Goal: Task Accomplishment & Management: Use online tool/utility

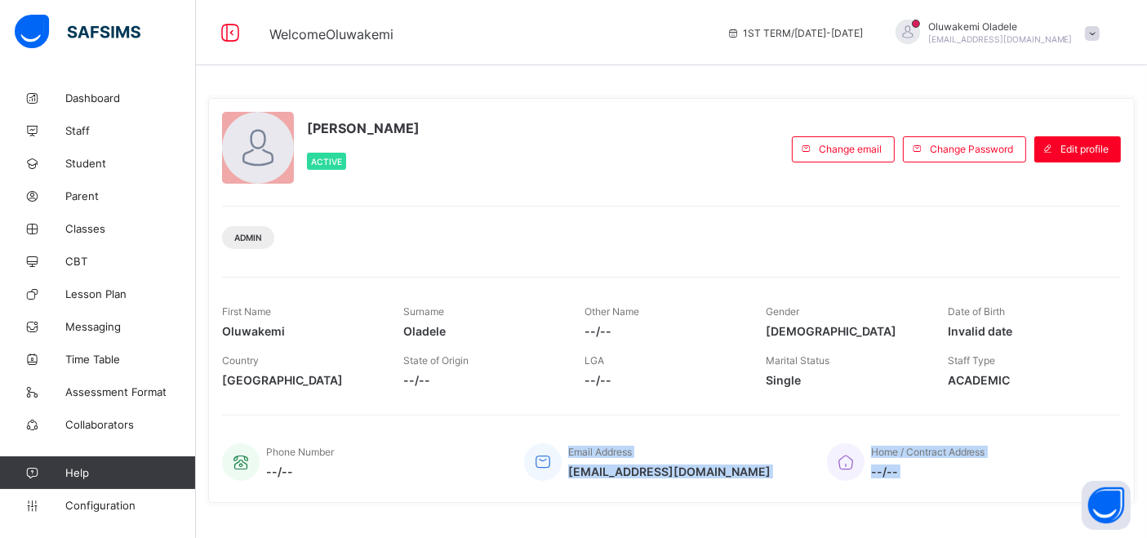
scroll to position [266, 0]
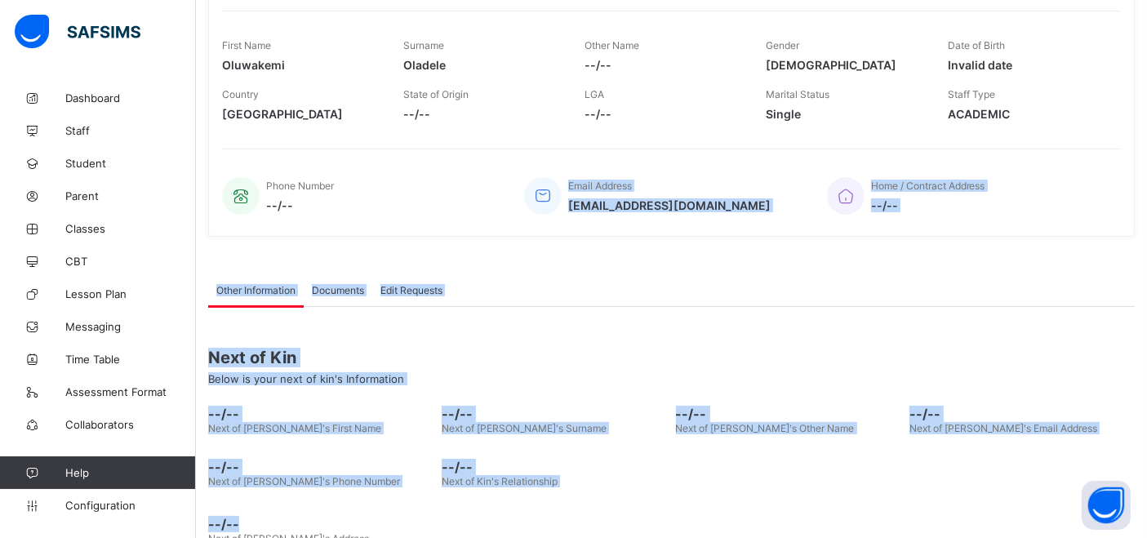
drag, startPoint x: 471, startPoint y: 510, endPoint x: 461, endPoint y: 573, distance: 63.6
click at [461, 516] on html "Welcome Oluwakemi 1ST TERM / [DATE]-[DATE] [GEOGRAPHIC_DATA][PERSON_NAME] [PERS…" at bounding box center [573, 157] width 1147 height 847
click at [660, 486] on div "--/-- Next of [PERSON_NAME]'s First Name --/-- Next of [PERSON_NAME]'s Surname …" at bounding box center [671, 446] width 926 height 98
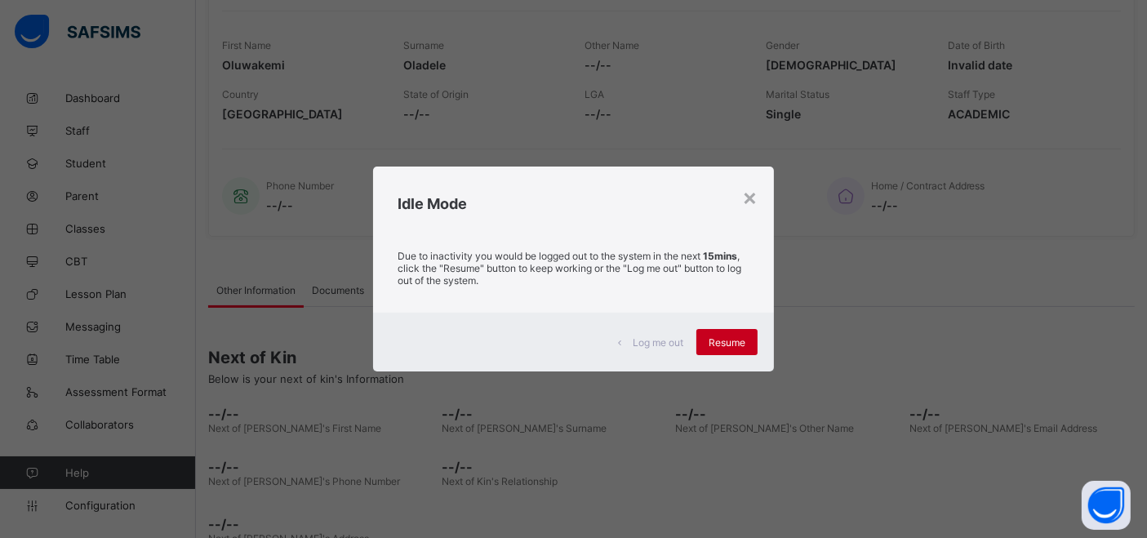
click at [660, 341] on span "Resume" at bounding box center [726, 342] width 37 height 12
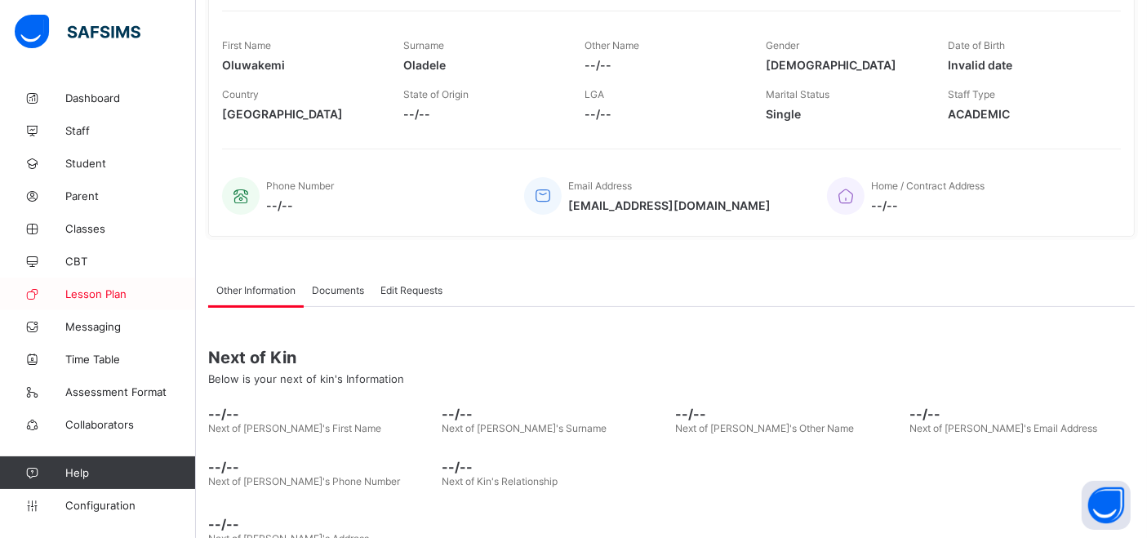
click at [111, 295] on span "Lesson Plan" at bounding box center [130, 293] width 131 height 13
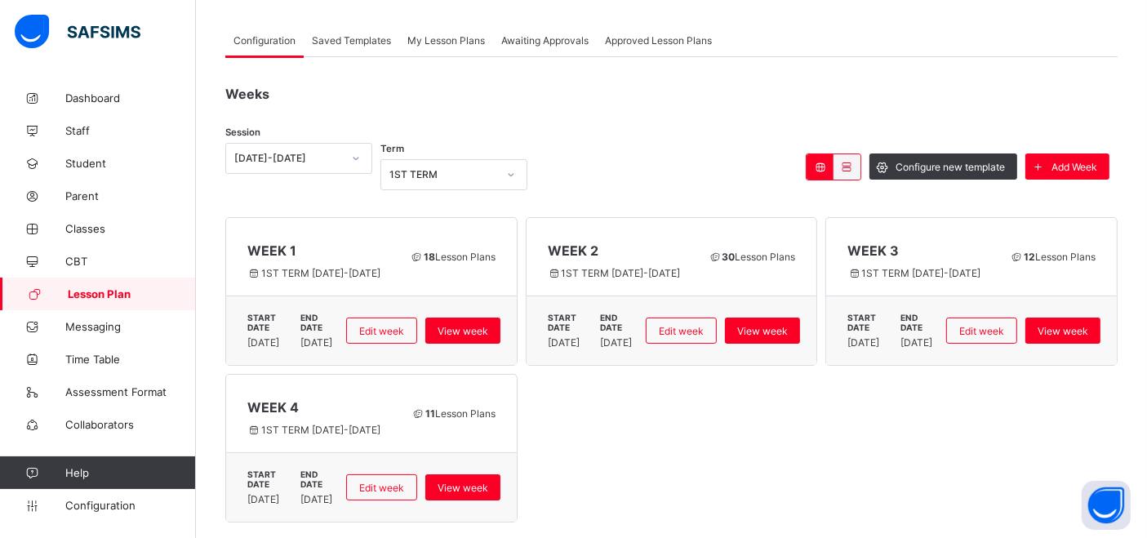
scroll to position [79, 0]
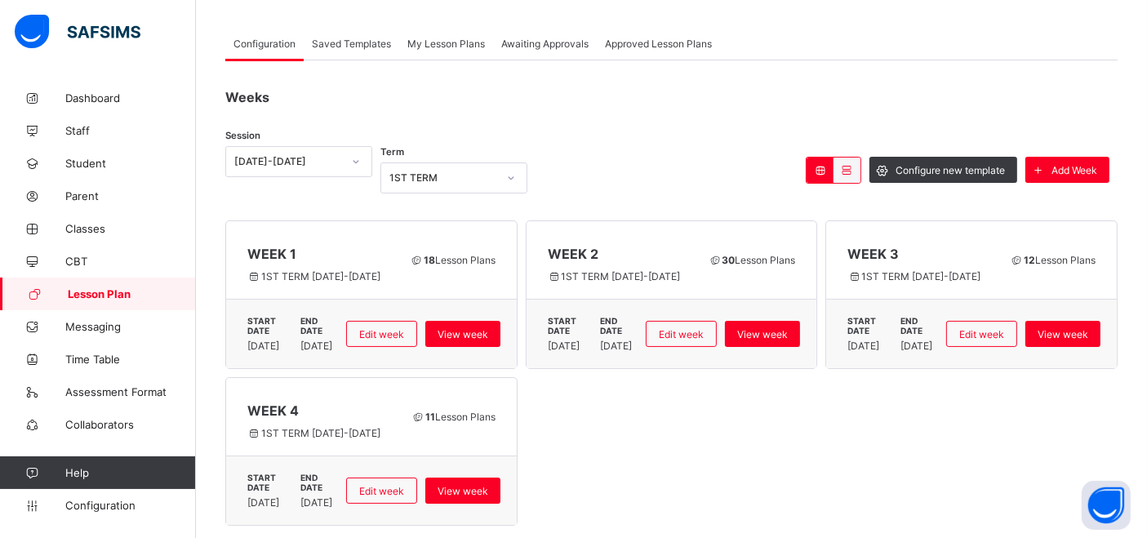
click at [531, 42] on span "Awaiting Approvals" at bounding box center [544, 44] width 87 height 12
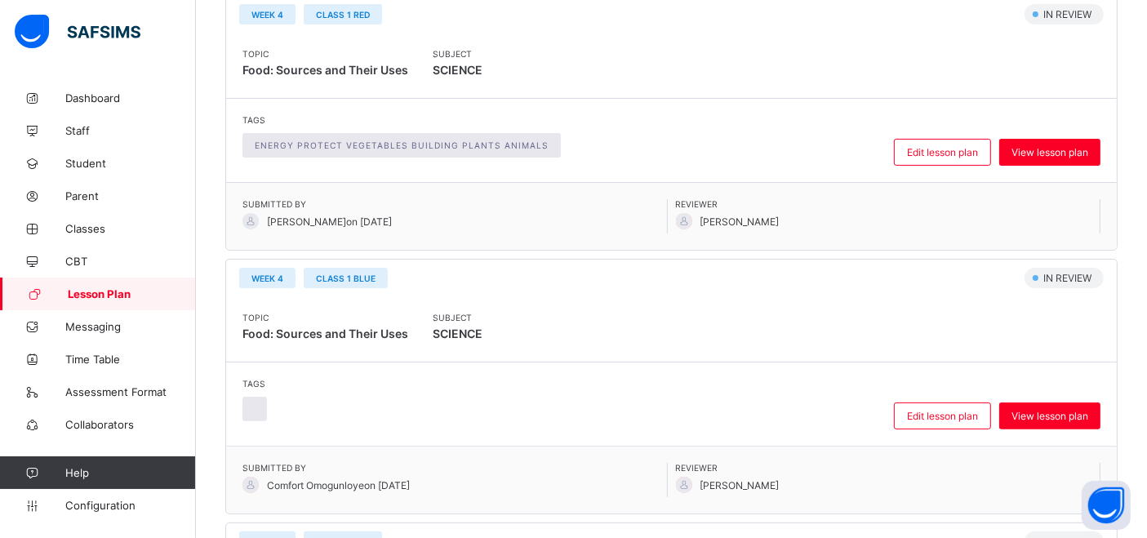
scroll to position [400, 0]
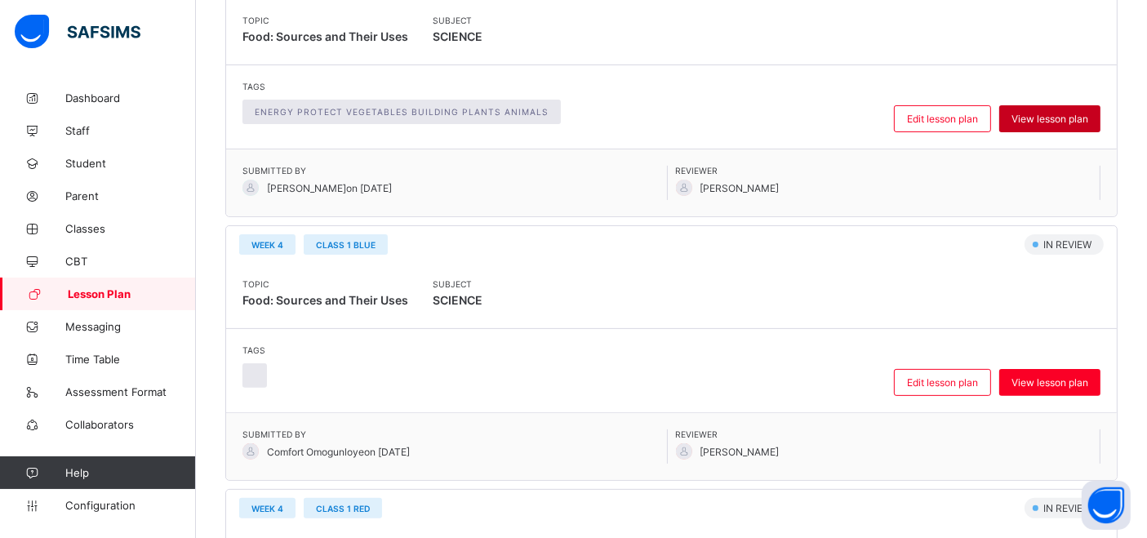
click at [660, 123] on div "View lesson plan" at bounding box center [1049, 118] width 101 height 27
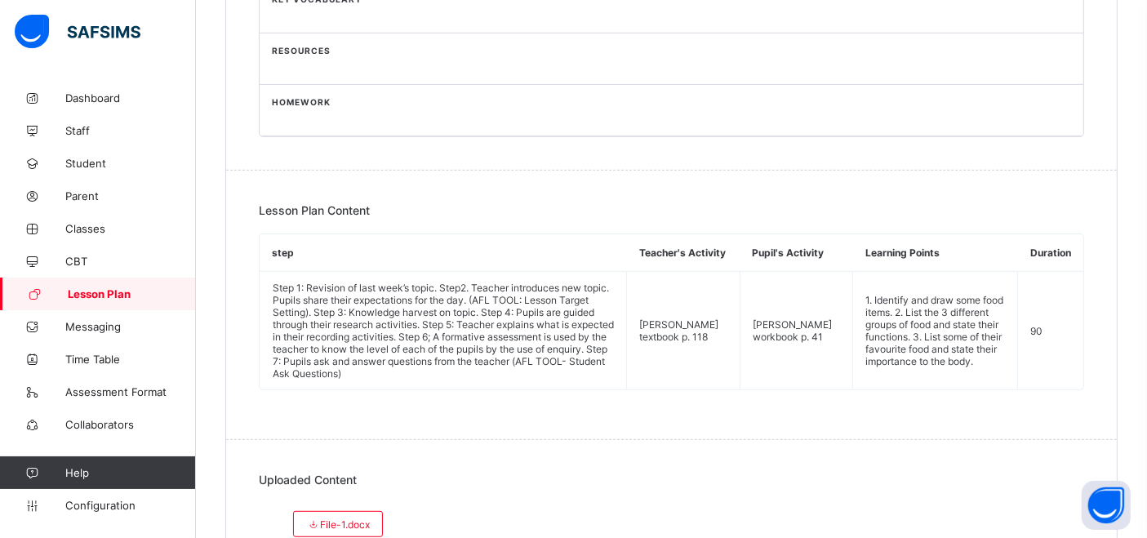
scroll to position [869, 0]
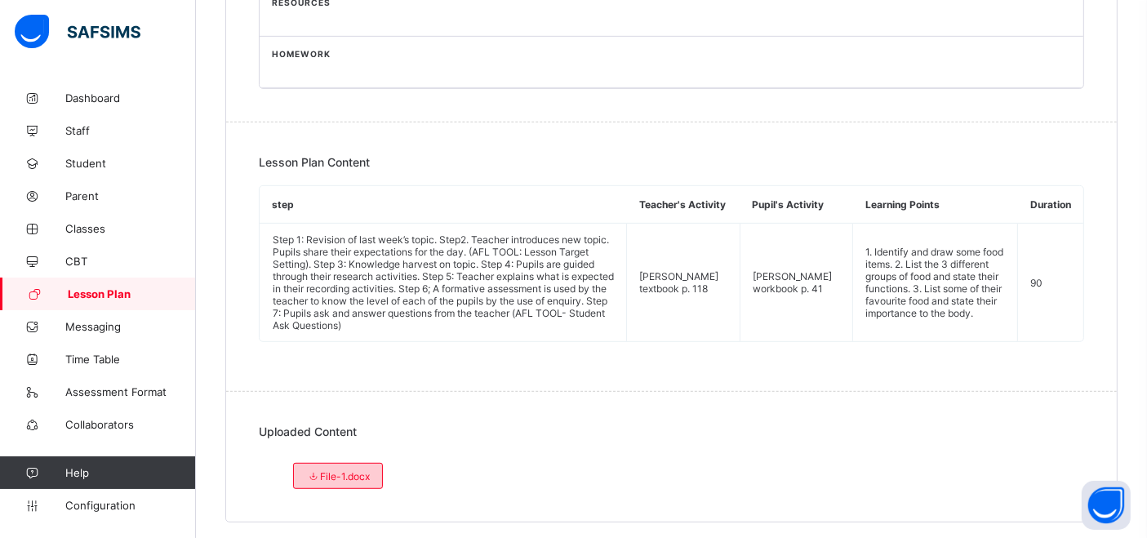
click at [353, 470] on span "File-1.docx" at bounding box center [338, 476] width 64 height 12
